Goal: Task Accomplishment & Management: Manage account settings

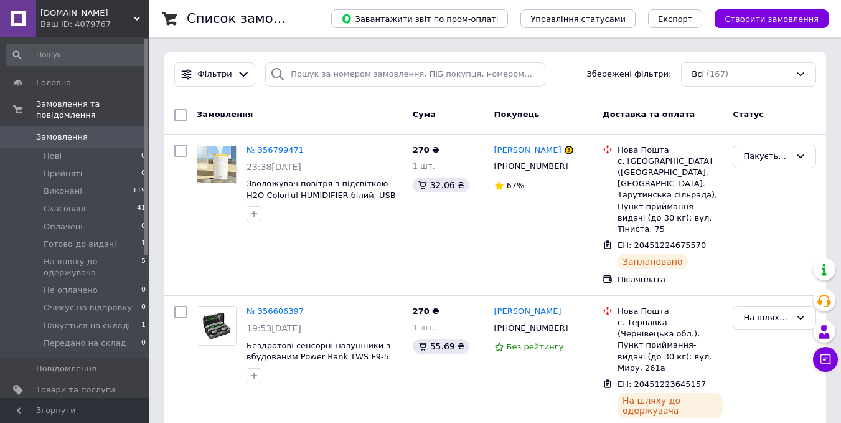
click at [115, 405] on span "[DEMOGRAPHIC_DATA]" at bounding box center [75, 410] width 79 height 11
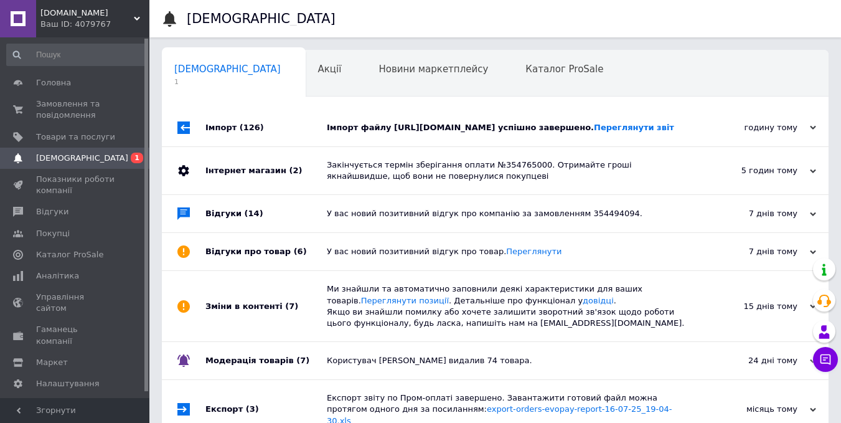
click at [411, 133] on div "Імпорт файлу [URL][DOMAIN_NAME] успішно завершено. Переглянути звіт" at bounding box center [509, 127] width 365 height 11
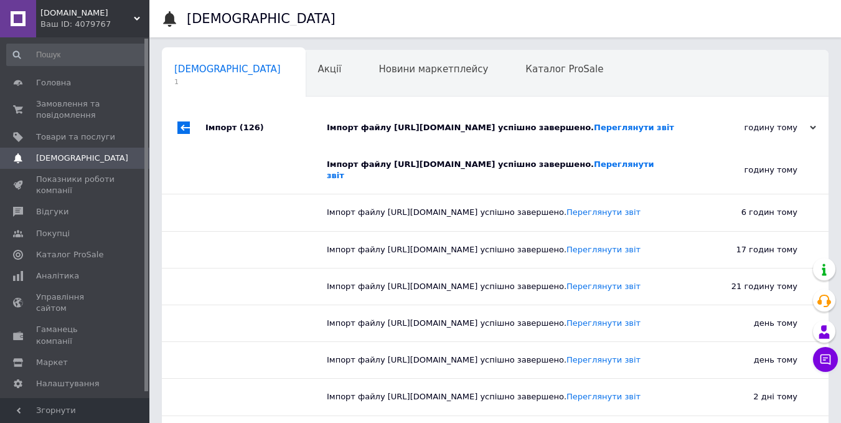
click at [411, 133] on div "Імпорт файлу [URL][DOMAIN_NAME] успішно завершено. Переглянути звіт" at bounding box center [509, 127] width 365 height 11
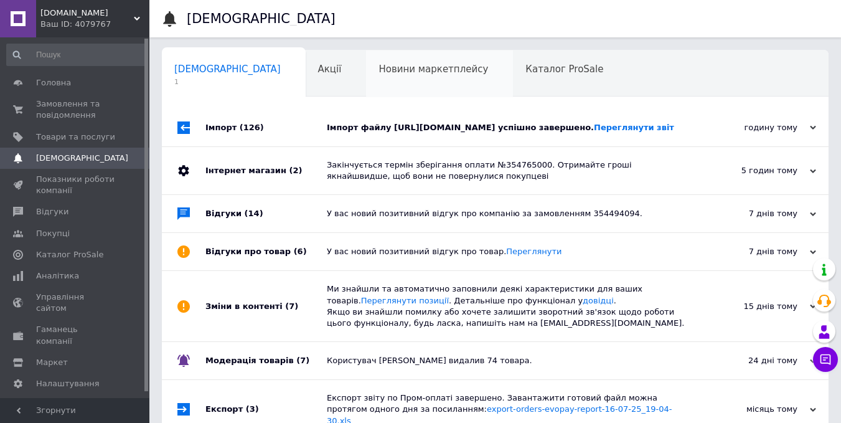
click at [366, 83] on div "Новини маркетплейсу 0" at bounding box center [439, 73] width 147 height 47
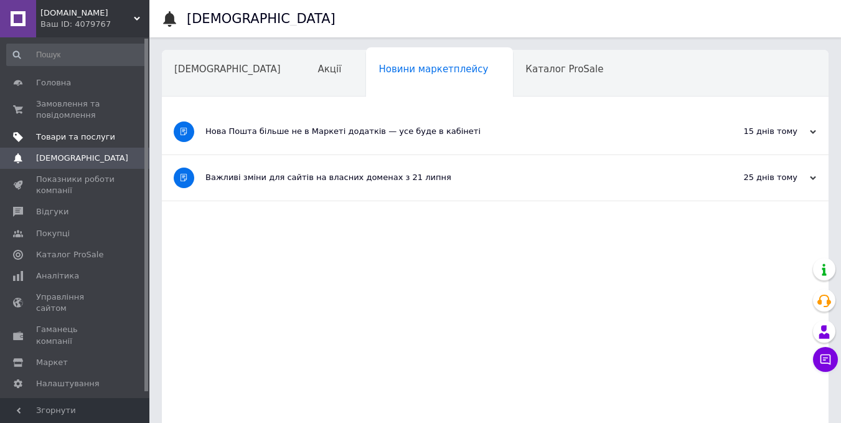
click at [82, 134] on span "Товари та послуги" at bounding box center [75, 136] width 79 height 11
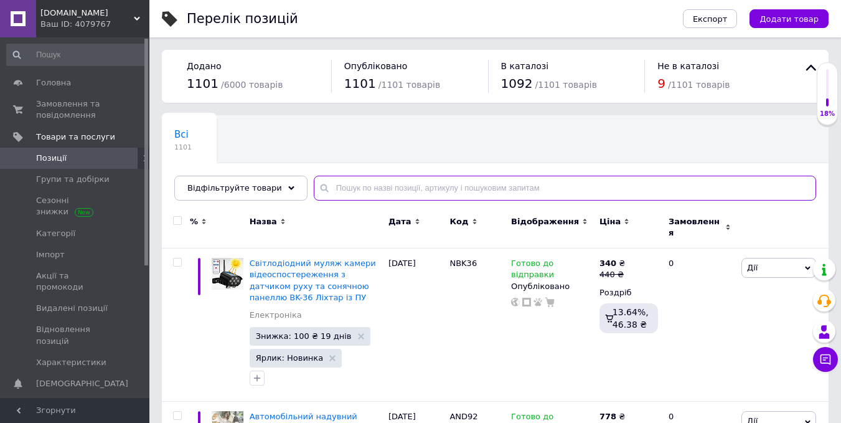
click at [337, 182] on input "text" at bounding box center [565, 188] width 503 height 25
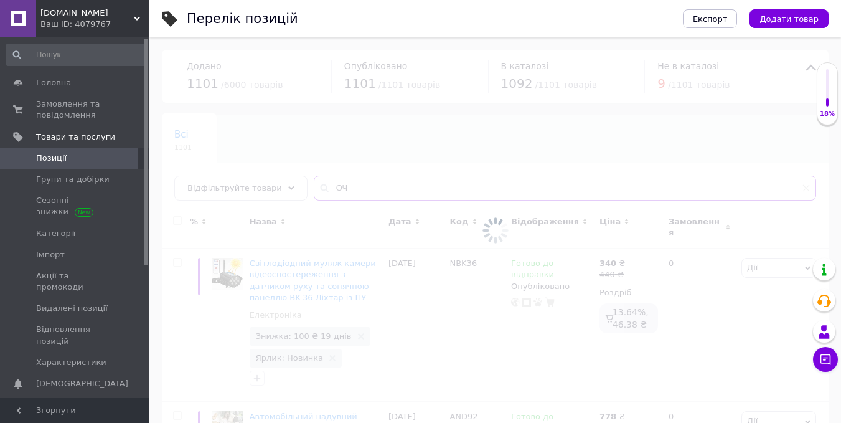
type input "О"
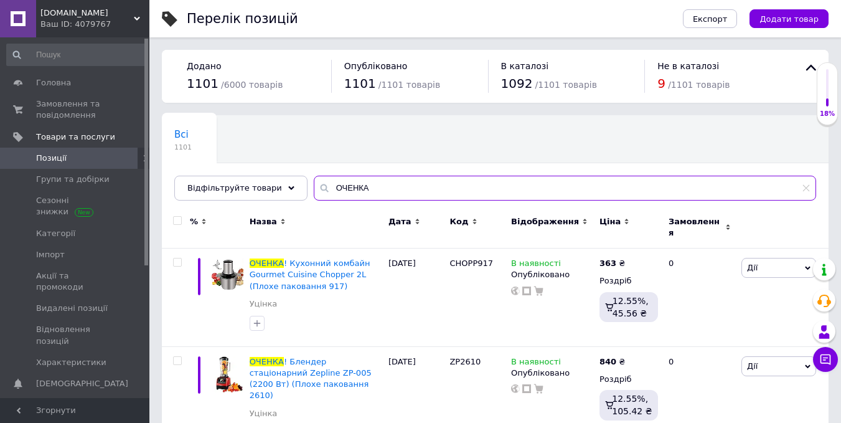
type input "ОЧЕНКА"
click at [178, 224] on input "checkbox" at bounding box center [177, 221] width 8 height 8
checkbox input "true"
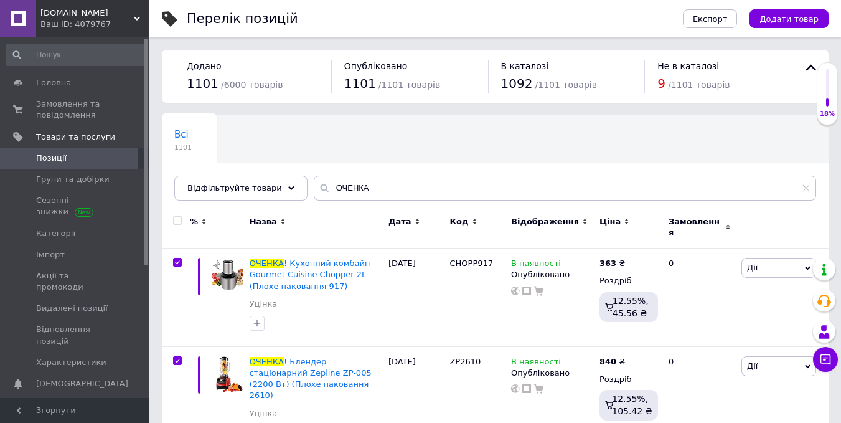
checkbox input "true"
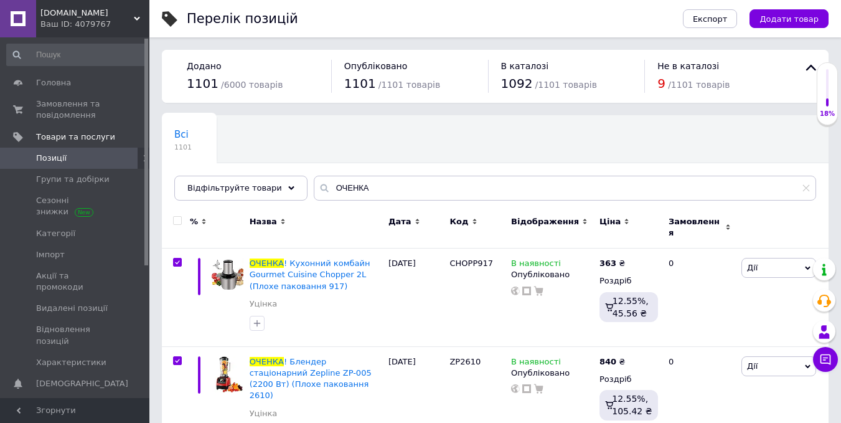
checkbox input "true"
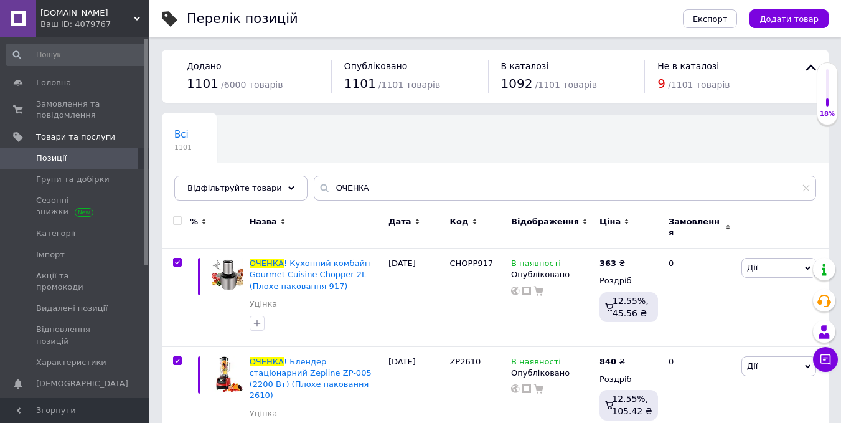
checkbox input "true"
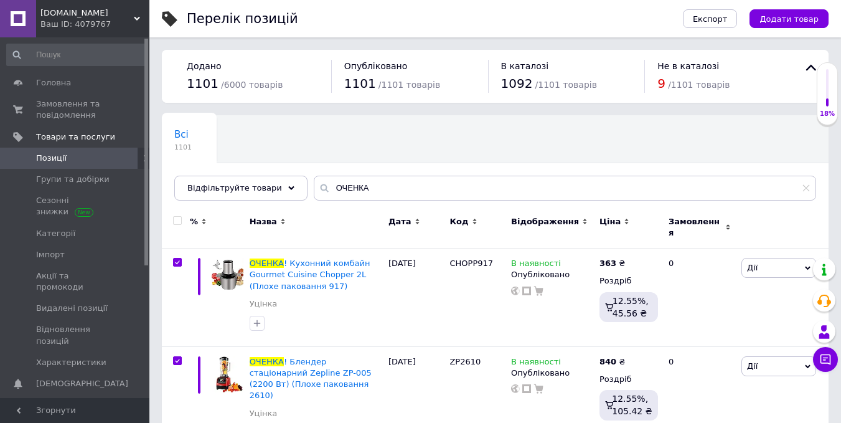
checkbox input "true"
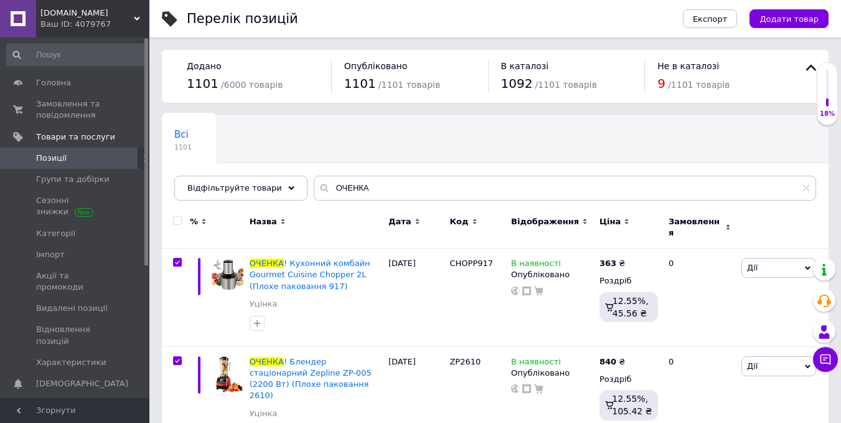
checkbox input "true"
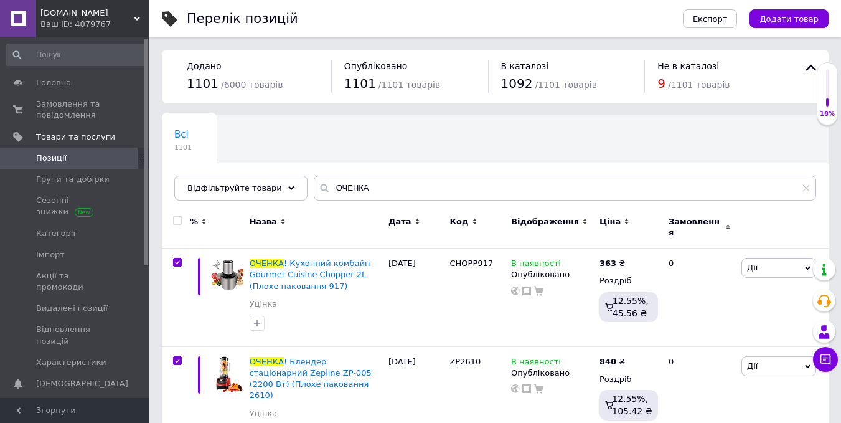
checkbox input "true"
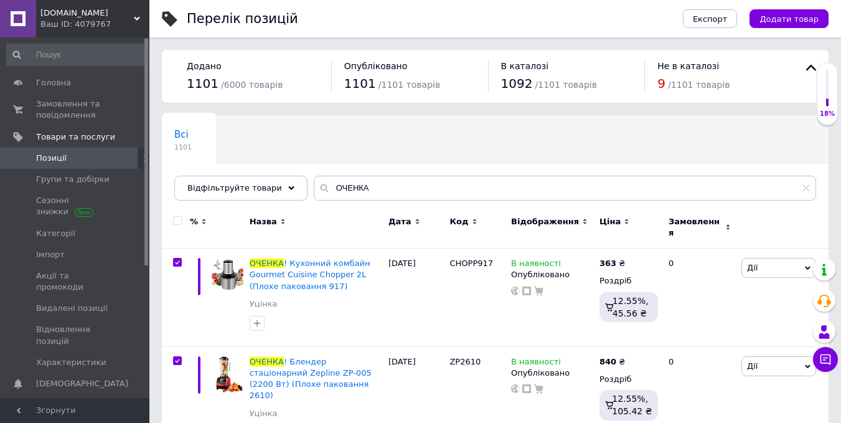
checkbox input "true"
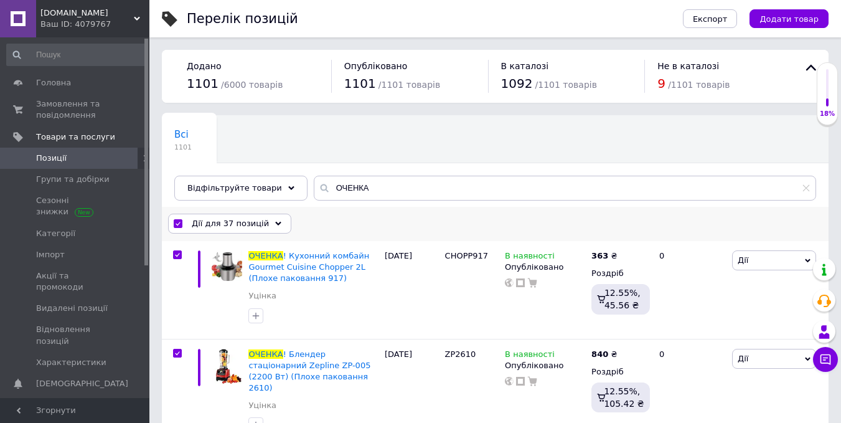
click at [224, 225] on span "Дії для 37 позицій" at bounding box center [230, 223] width 77 height 11
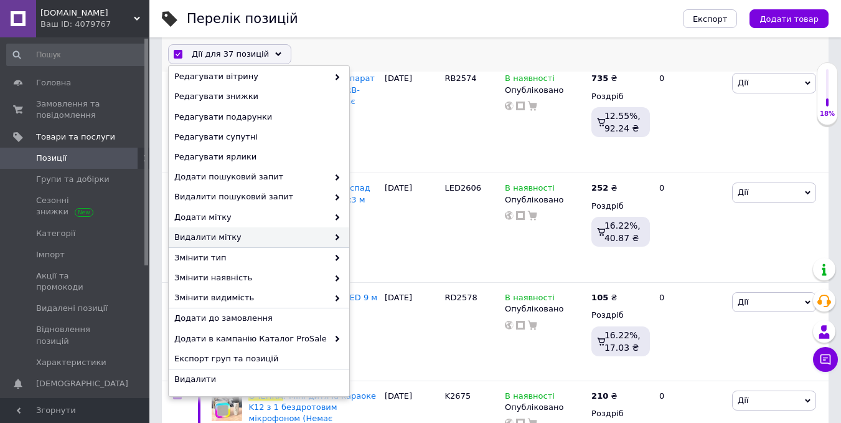
scroll to position [498, 0]
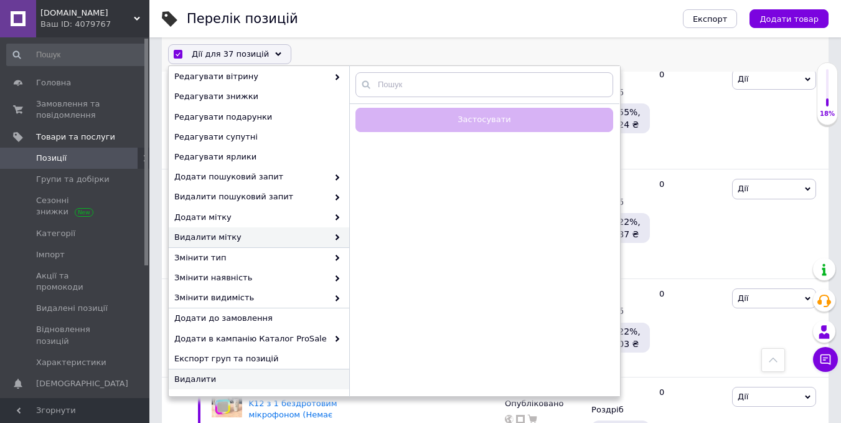
click at [244, 383] on span "Видалити" at bounding box center [257, 379] width 166 height 11
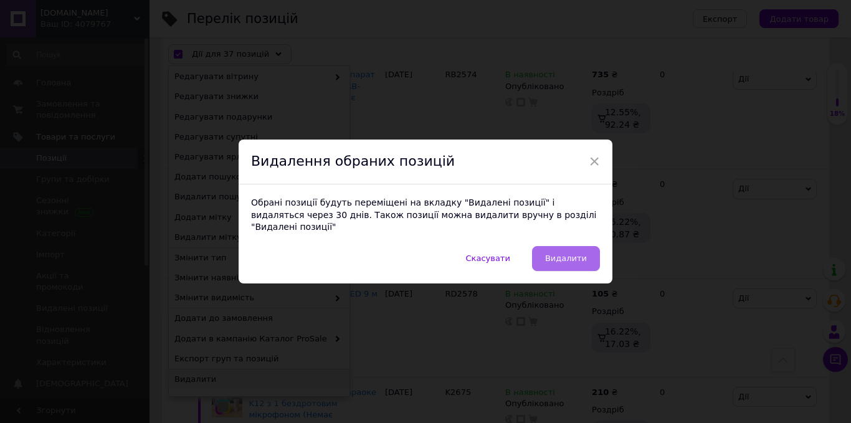
click at [576, 257] on span "Видалити" at bounding box center [566, 257] width 42 height 9
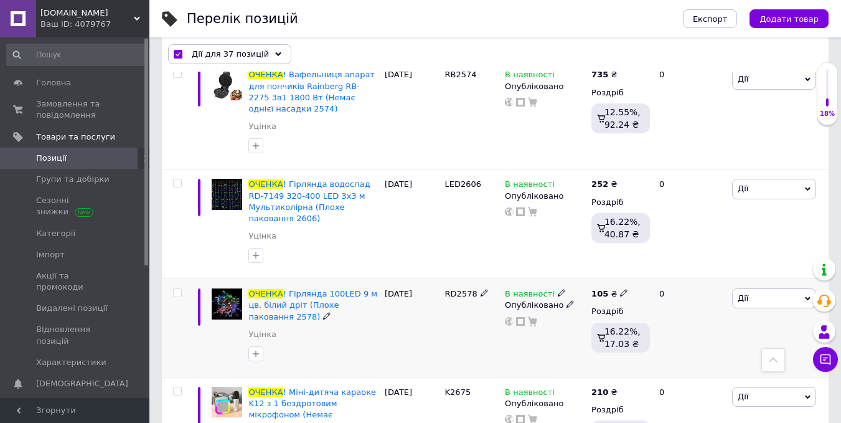
checkbox input "false"
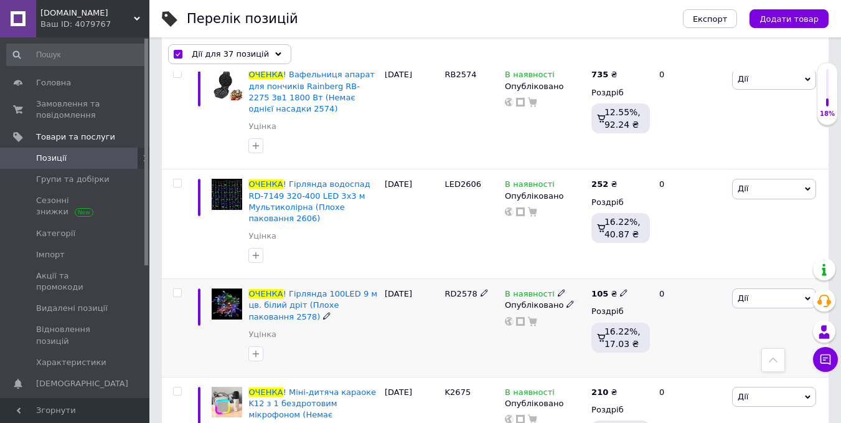
checkbox input "false"
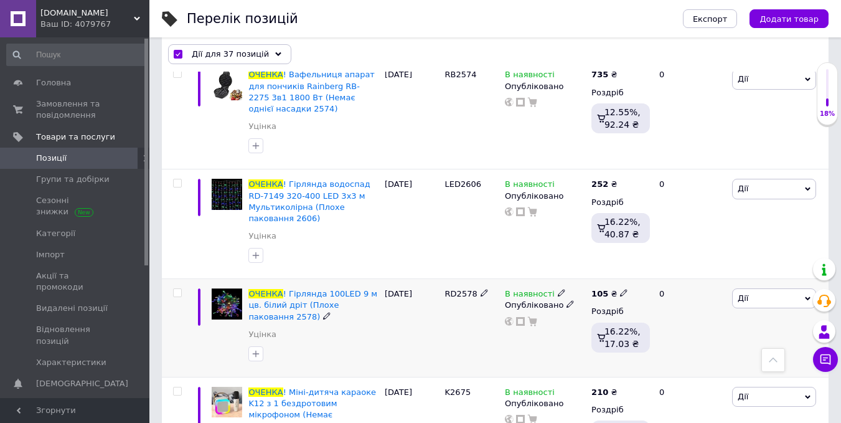
checkbox input "false"
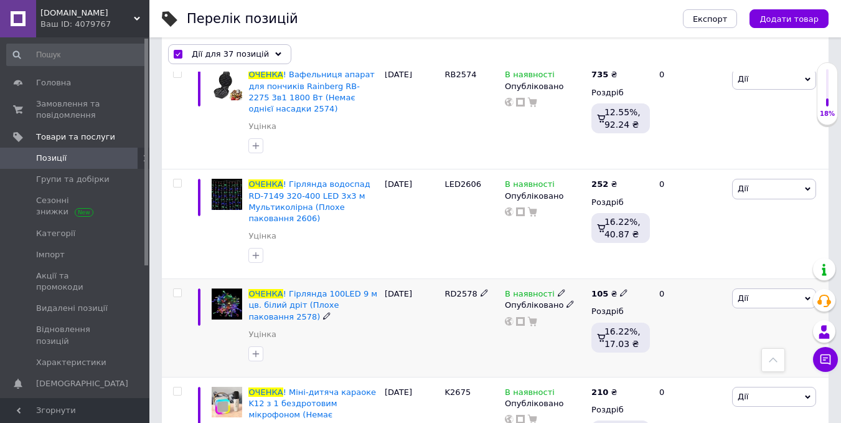
checkbox input "false"
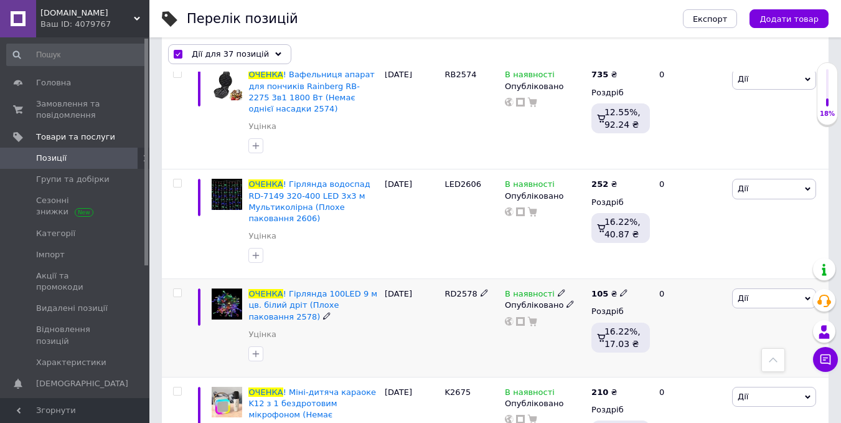
checkbox input "false"
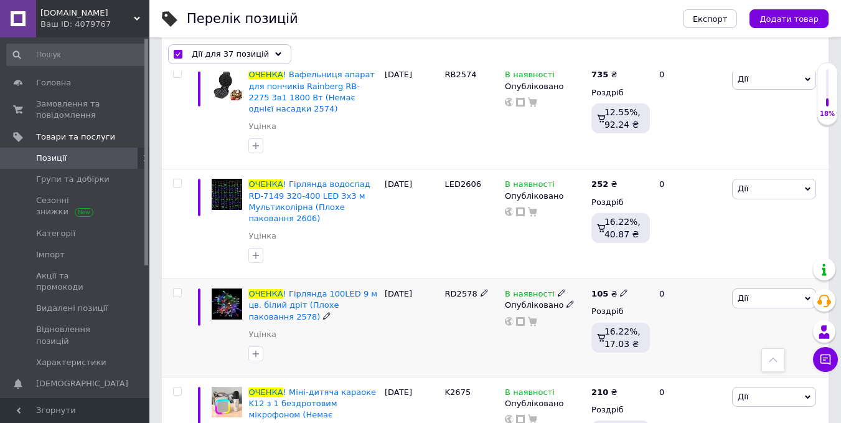
checkbox input "false"
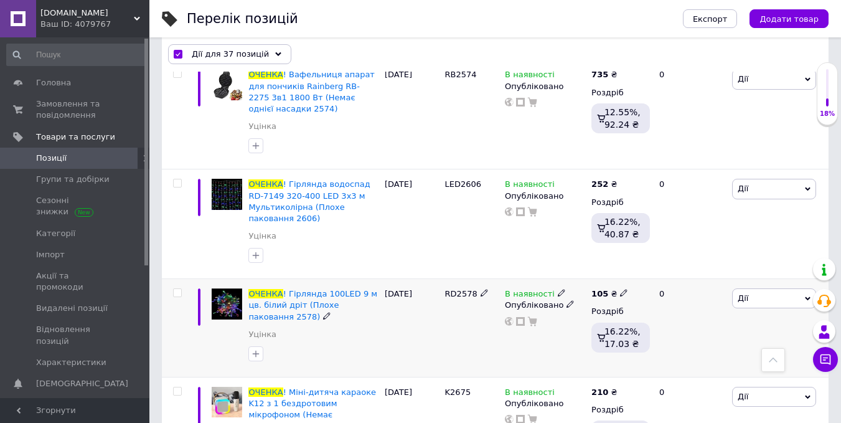
checkbox input "false"
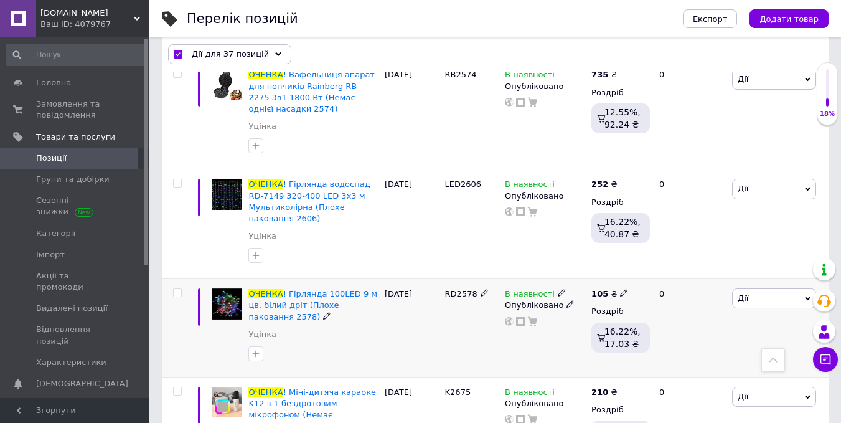
checkbox input "false"
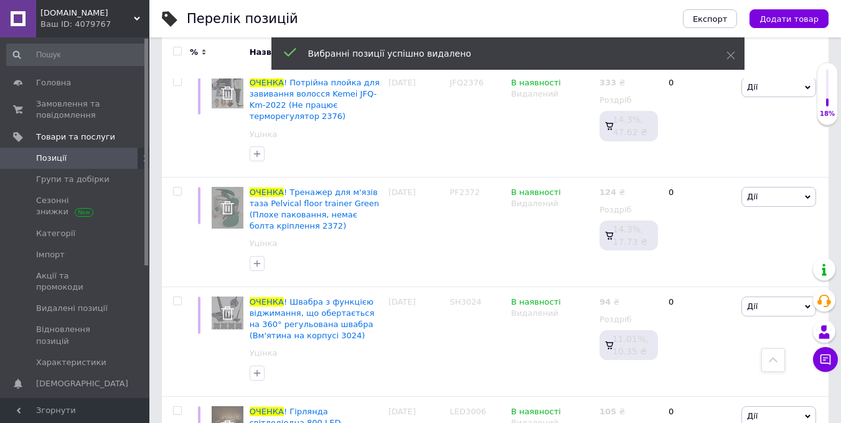
click at [178, 50] on input "checkbox" at bounding box center [177, 51] width 8 height 8
checkbox input "true"
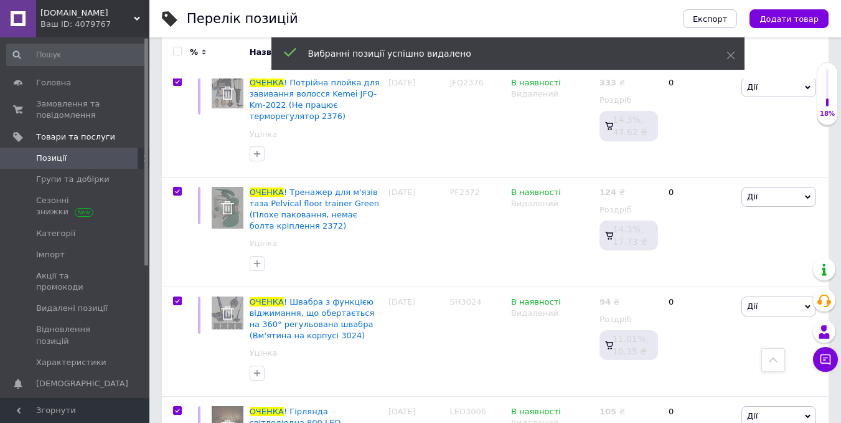
checkbox input "true"
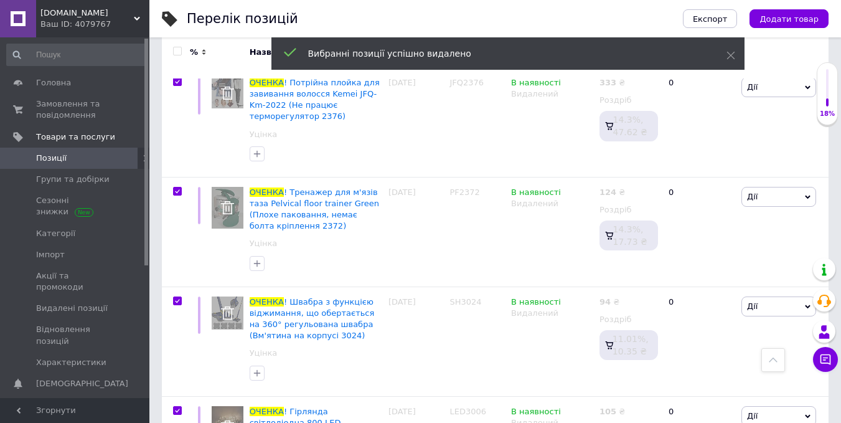
checkbox input "true"
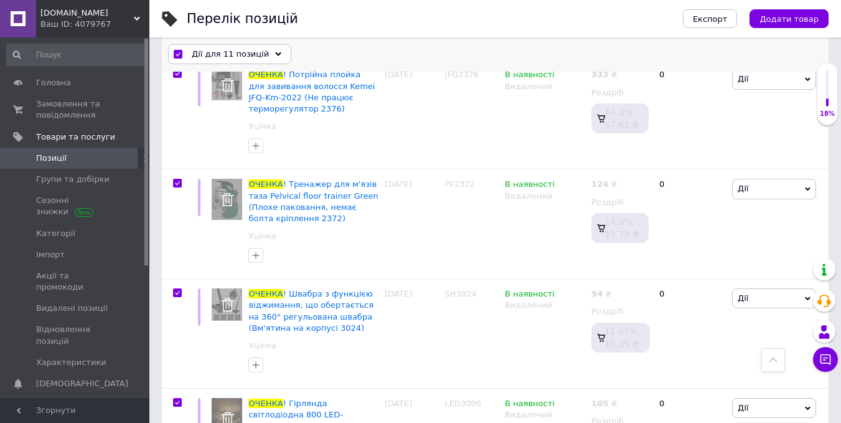
click at [226, 52] on span "Дії для 11 позицій" at bounding box center [230, 54] width 77 height 11
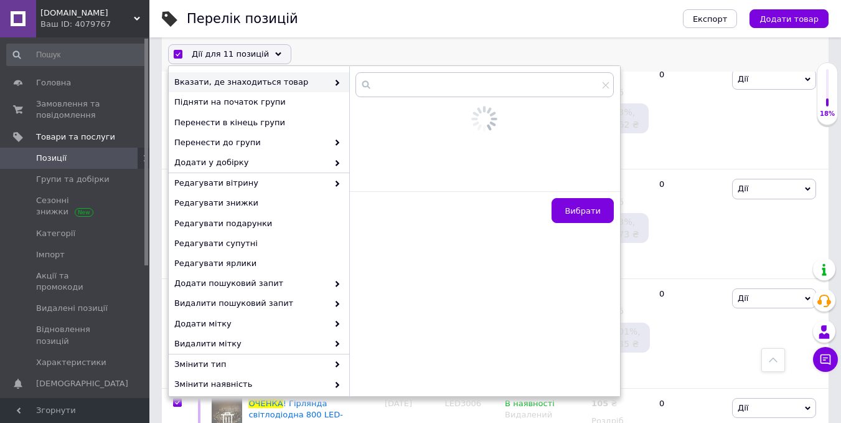
click at [305, 51] on div "Дії для 11 позицій Вибрати усі 11 позицій Вибрані всі 11 позицій Скасувати обра…" at bounding box center [495, 55] width 667 height 32
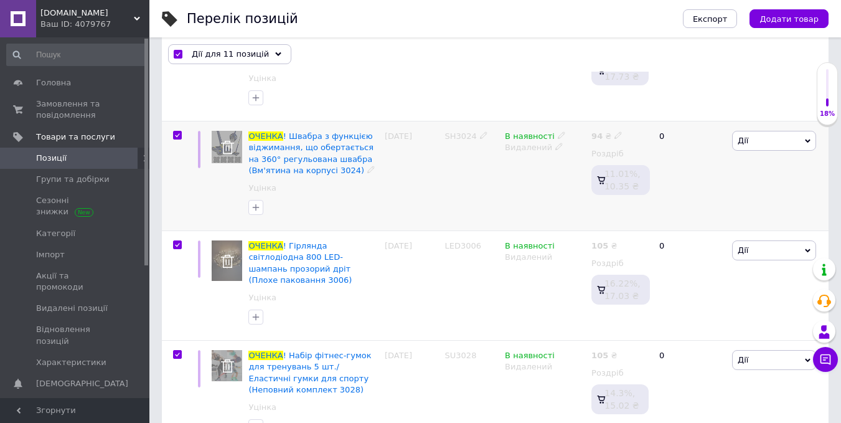
scroll to position [685, 0]
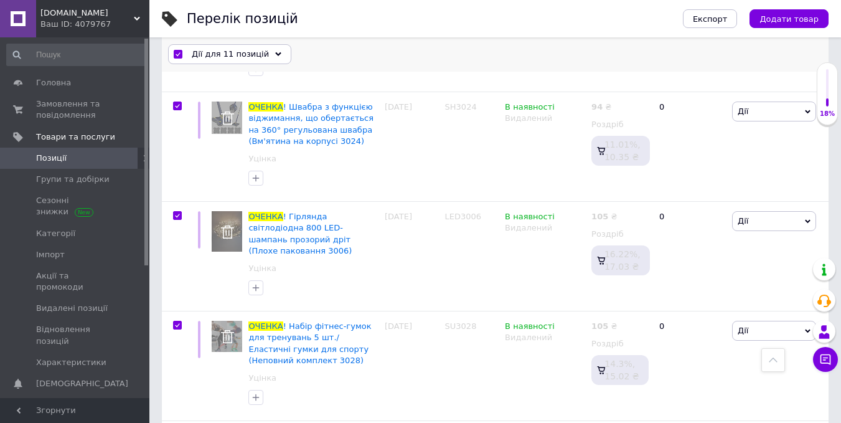
click at [228, 55] on span "Дії для 11 позицій" at bounding box center [230, 54] width 77 height 11
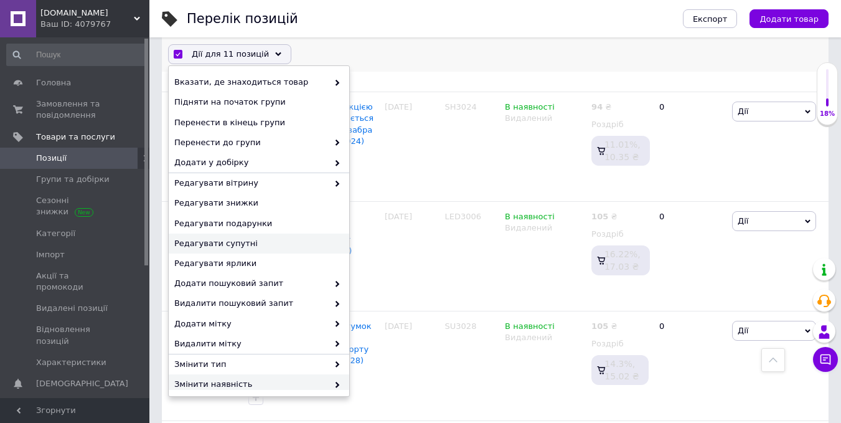
scroll to position [106, 0]
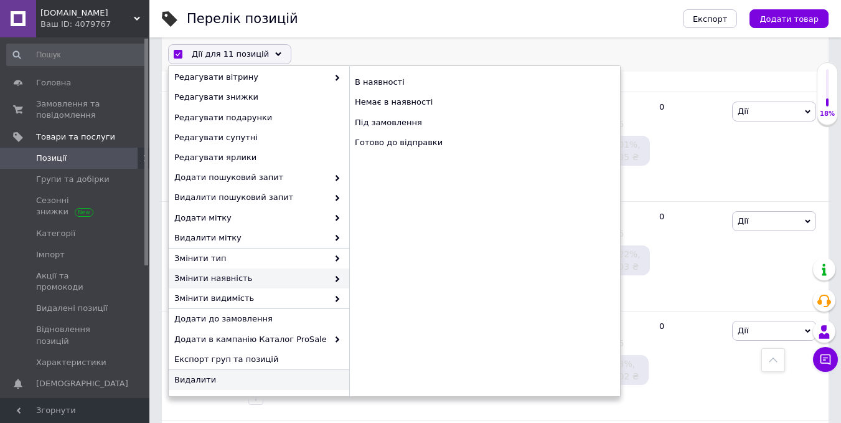
click at [255, 384] on span "Видалити" at bounding box center [257, 379] width 166 height 11
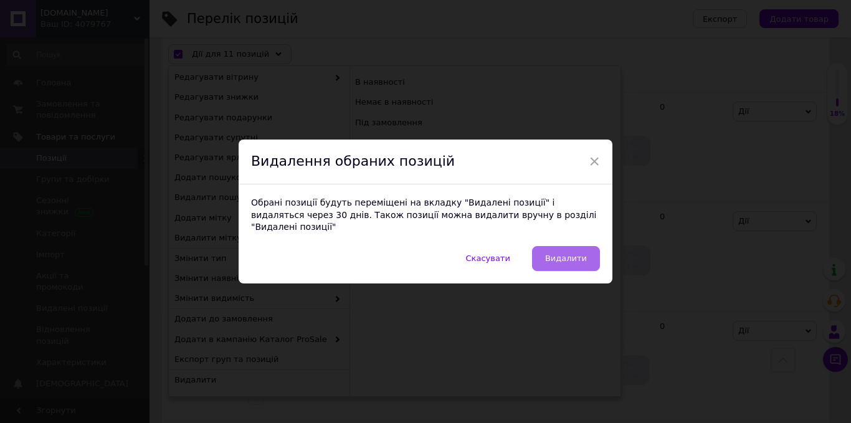
click at [556, 255] on span "Видалити" at bounding box center [566, 257] width 42 height 9
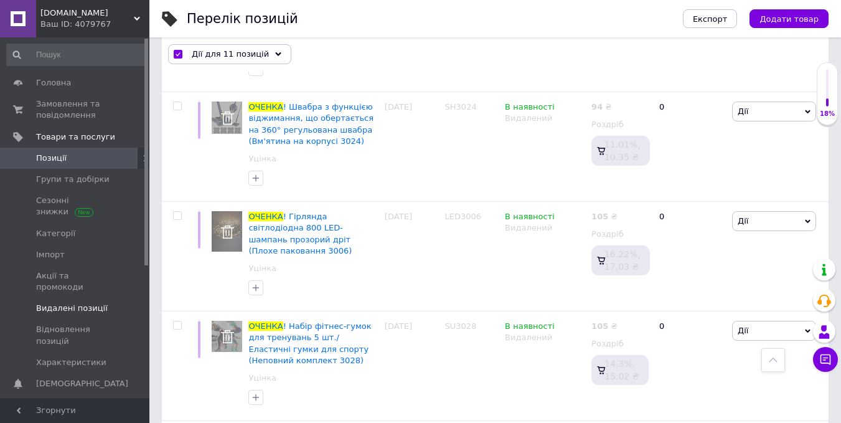
checkbox input "false"
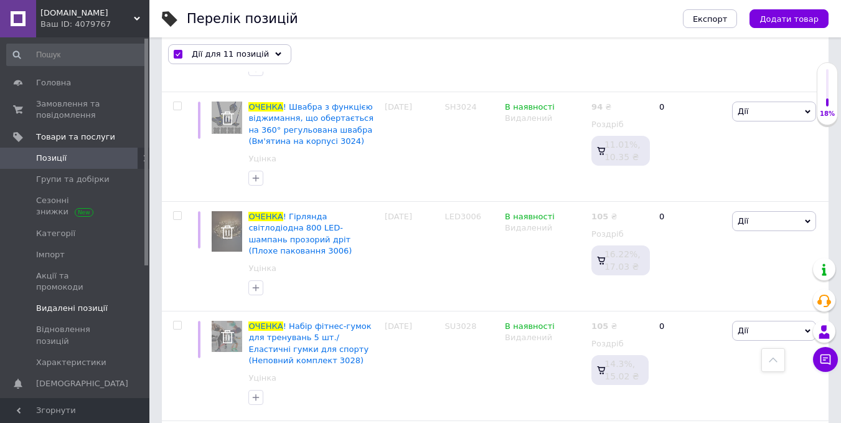
checkbox input "false"
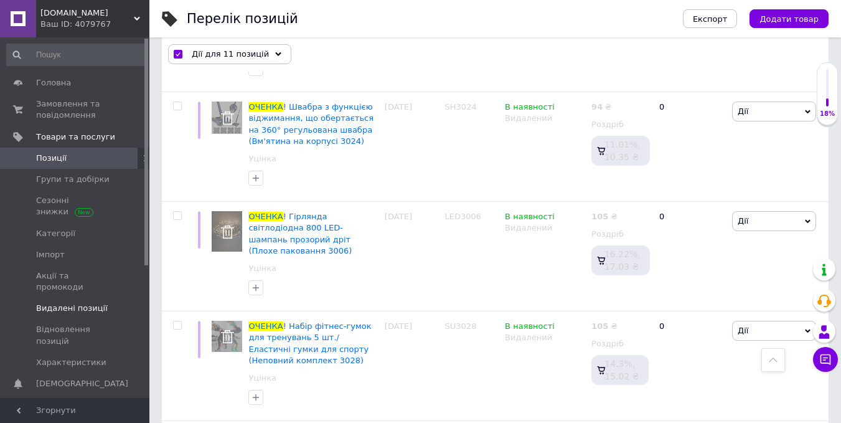
checkbox input "false"
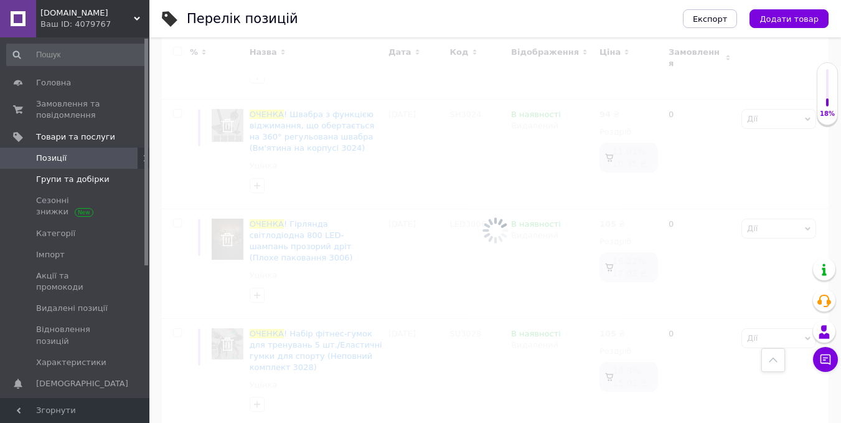
scroll to position [67, 0]
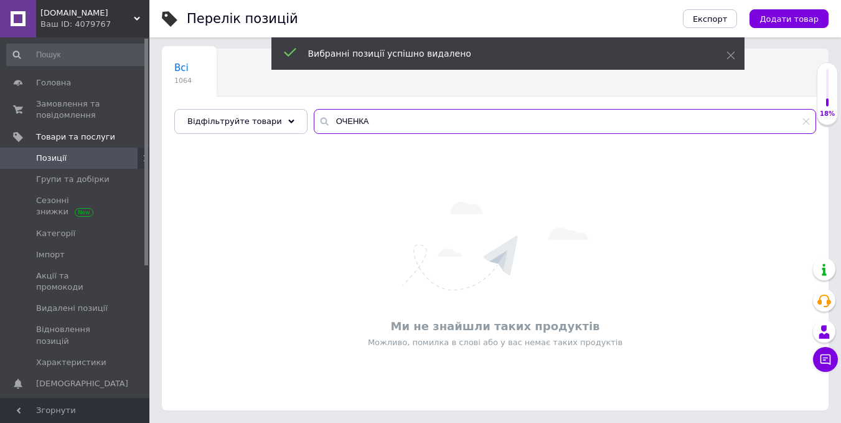
drag, startPoint x: 333, startPoint y: 120, endPoint x: 298, endPoint y: 156, distance: 49.8
click at [298, 156] on div "Всі 1064 Ok Відфільтровано... Зберегти Нічого не знайдено Можливо, помилка у сл…" at bounding box center [495, 230] width 667 height 362
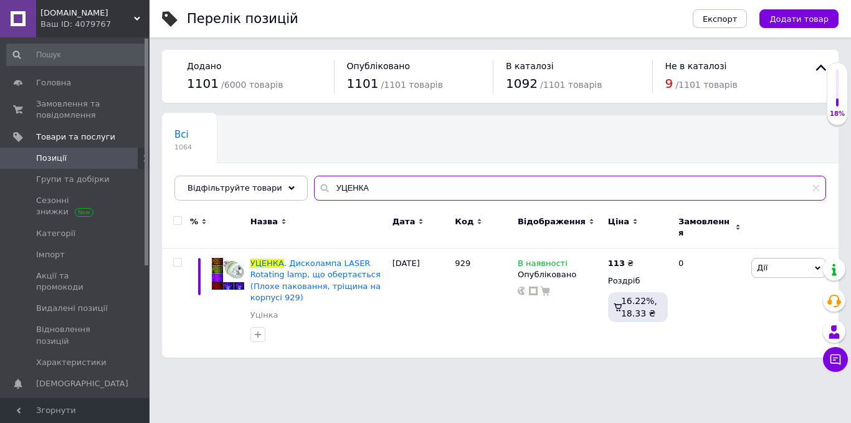
type input "УЦЕНКА"
click at [177, 223] on input "checkbox" at bounding box center [177, 221] width 8 height 8
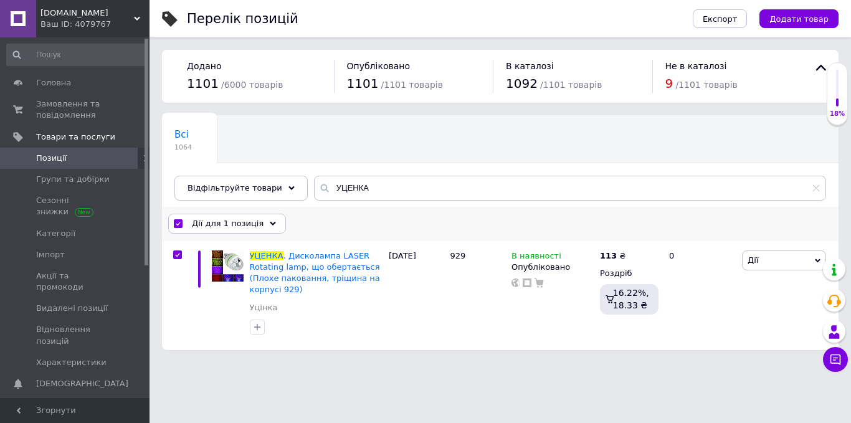
click at [194, 219] on span "Дії для 1 позиція" at bounding box center [228, 223] width 72 height 11
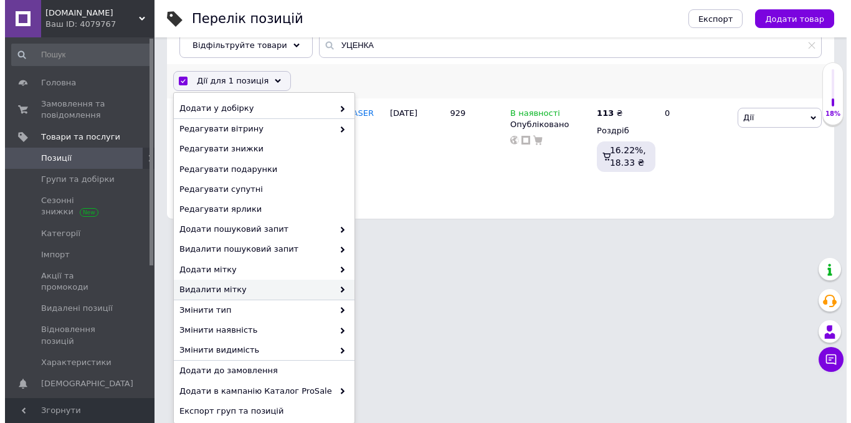
scroll to position [106, 0]
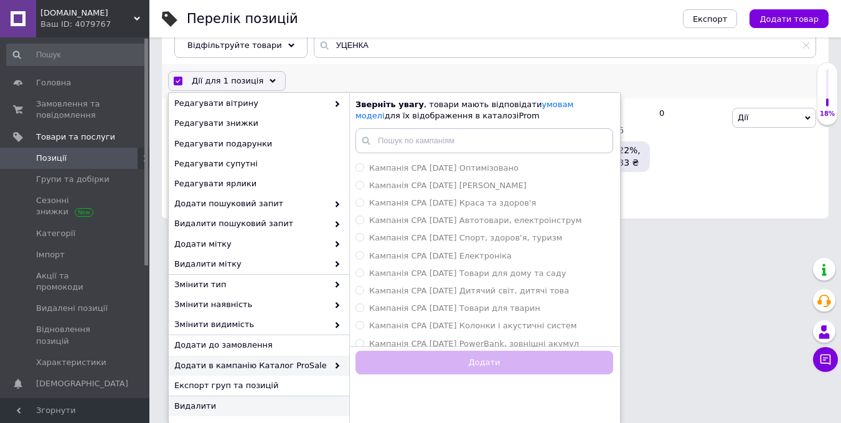
click at [215, 405] on span "Видалити" at bounding box center [257, 405] width 166 height 11
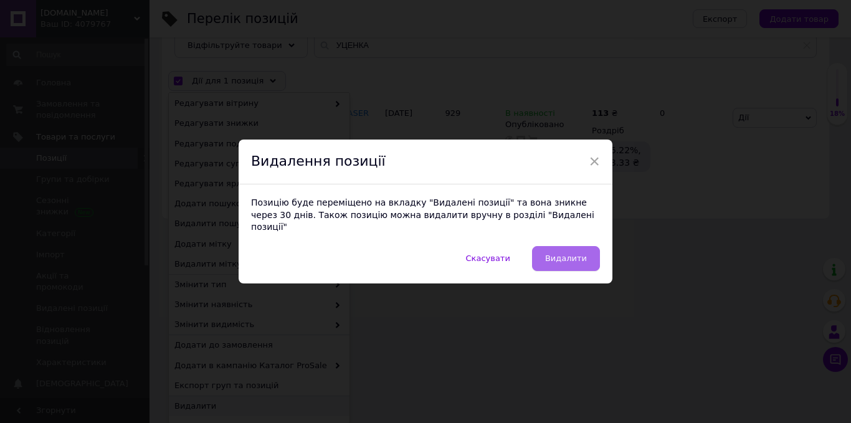
click at [560, 253] on span "Видалити" at bounding box center [566, 257] width 42 height 9
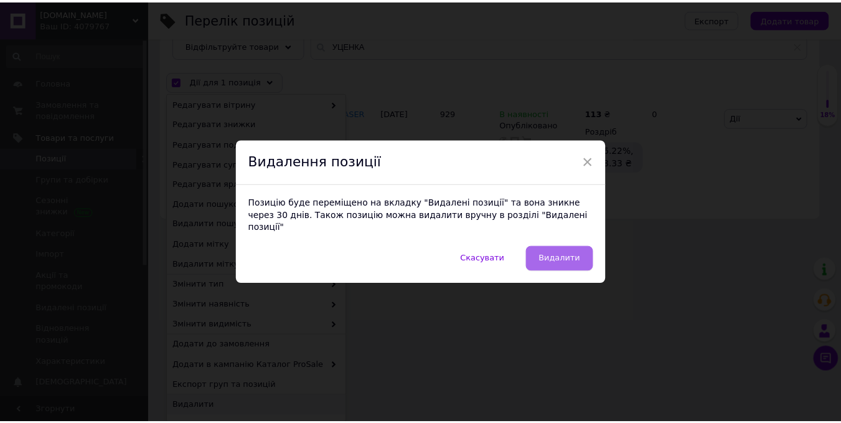
scroll to position [0, 0]
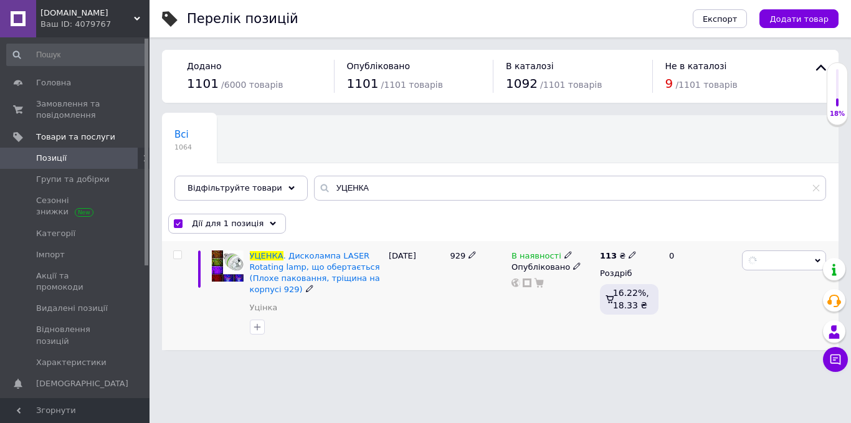
checkbox input "false"
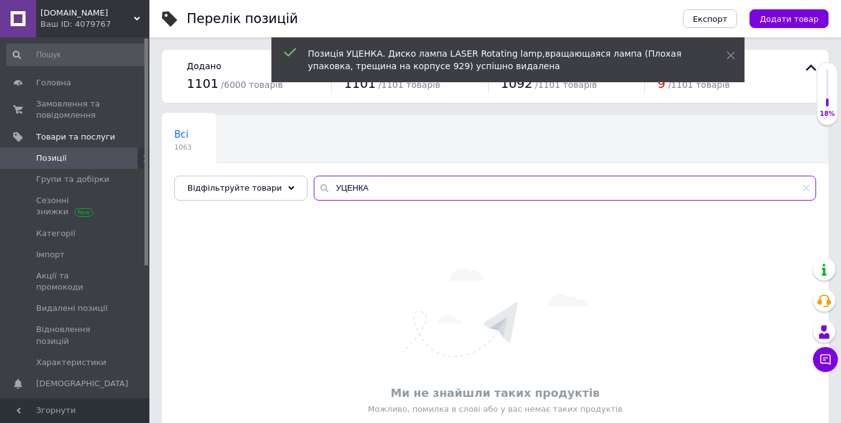
click at [365, 186] on input "УЦЕНКА" at bounding box center [565, 188] width 503 height 25
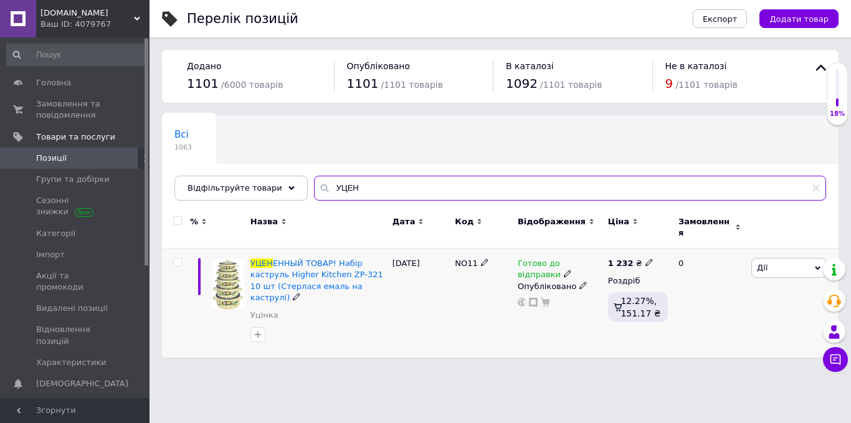
type input "УЦЕН"
click at [181, 258] on span at bounding box center [177, 262] width 9 height 9
click at [181, 258] on input "checkbox" at bounding box center [177, 262] width 8 height 8
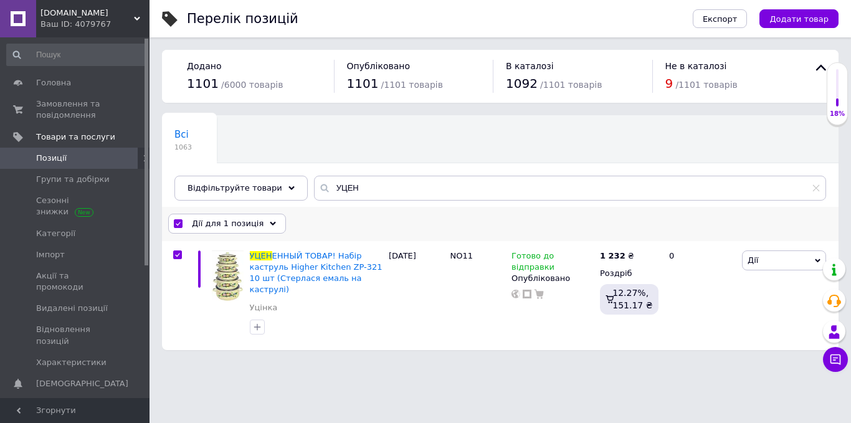
click at [199, 221] on span "Дії для 1 позиція" at bounding box center [228, 223] width 72 height 11
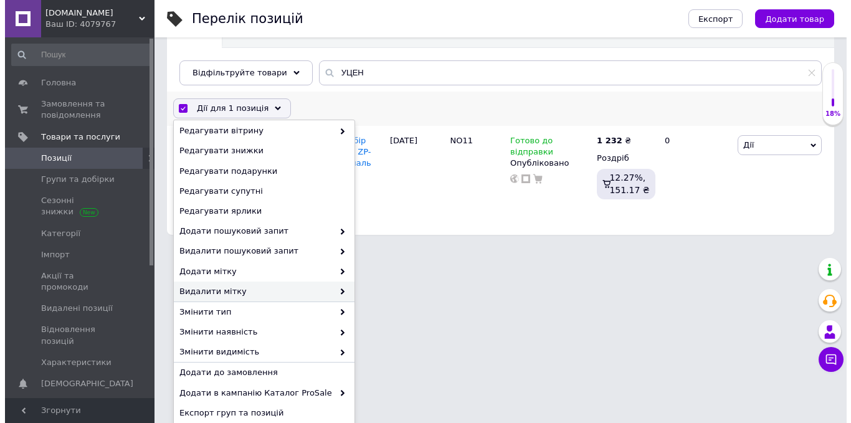
scroll to position [143, 0]
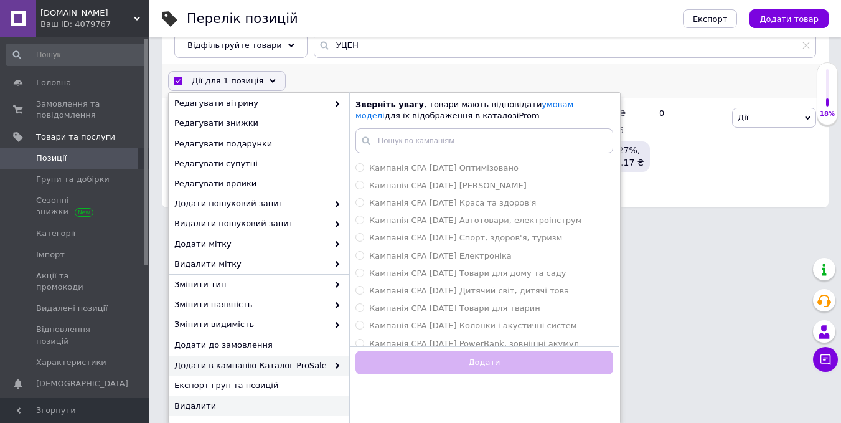
click at [274, 412] on span "Видалити" at bounding box center [257, 405] width 166 height 11
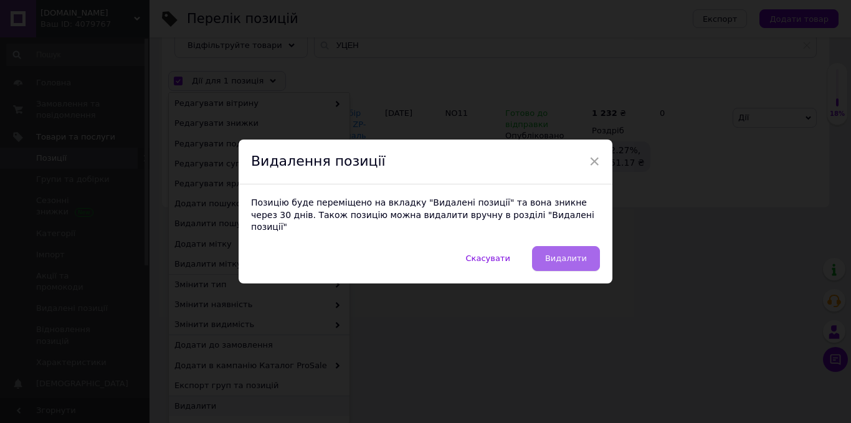
click at [562, 253] on span "Видалити" at bounding box center [566, 257] width 42 height 9
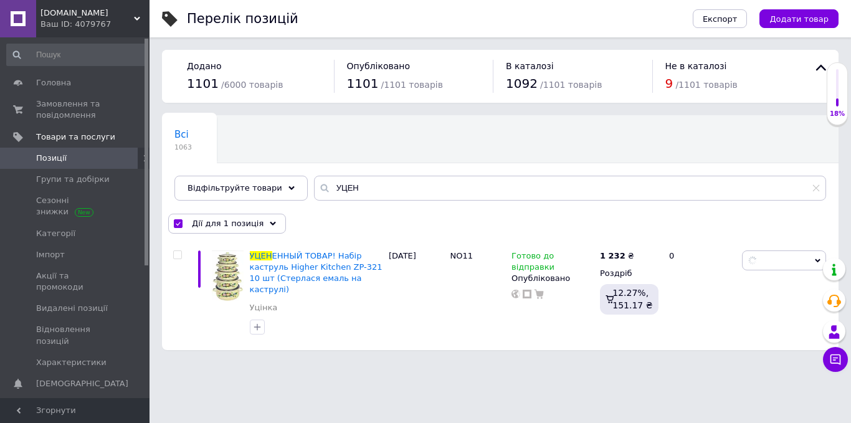
checkbox input "false"
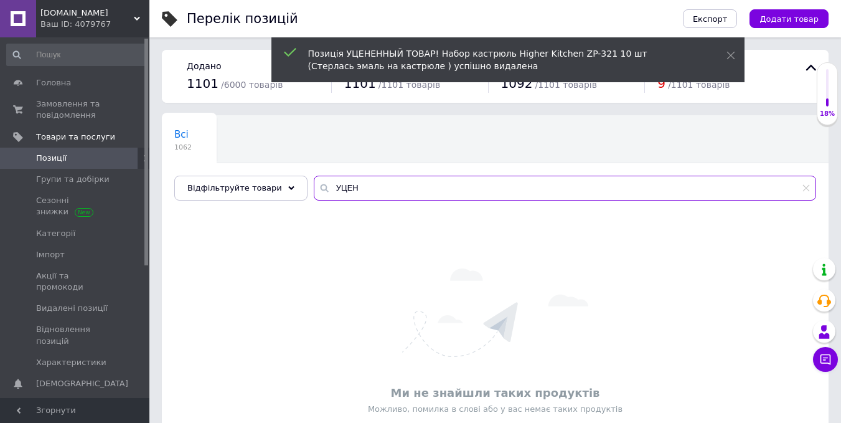
drag, startPoint x: 295, startPoint y: 193, endPoint x: 234, endPoint y: 227, distance: 69.4
click at [253, 207] on div "Всі 1062 Ok Відфільтровано... Зберегти Нічого не знайдено Можливо, помилка у сл…" at bounding box center [495, 296] width 667 height 362
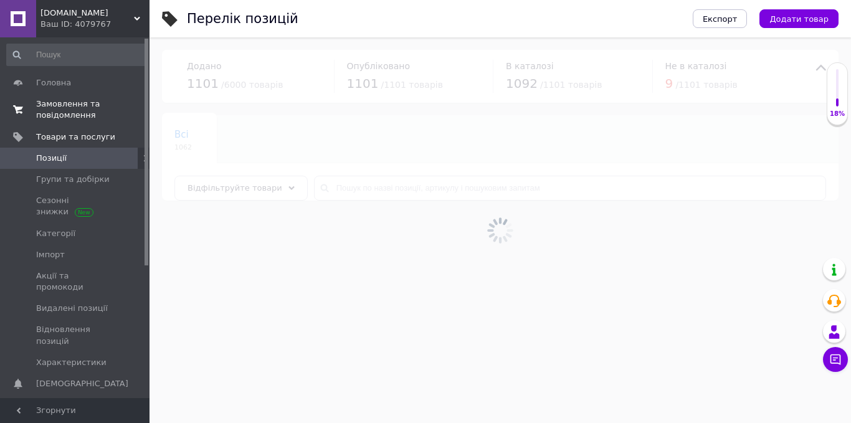
click at [57, 115] on span "Замовлення та повідомлення" at bounding box center [75, 109] width 79 height 22
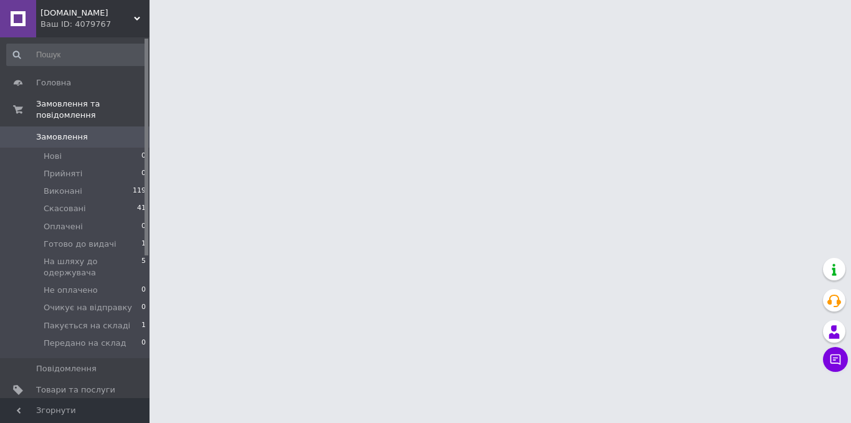
click at [75, 131] on span "Замовлення" at bounding box center [62, 136] width 52 height 11
